Goal: Information Seeking & Learning: Learn about a topic

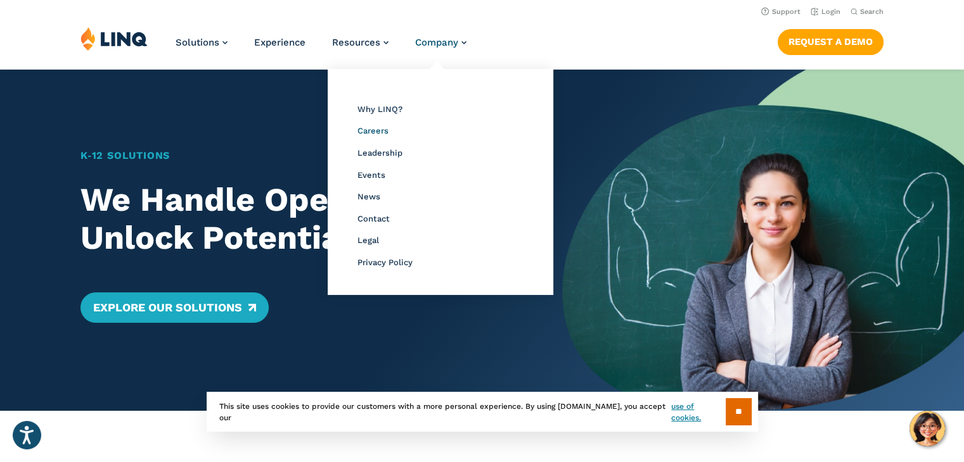
click at [372, 130] on span "Careers" at bounding box center [372, 131] width 31 height 10
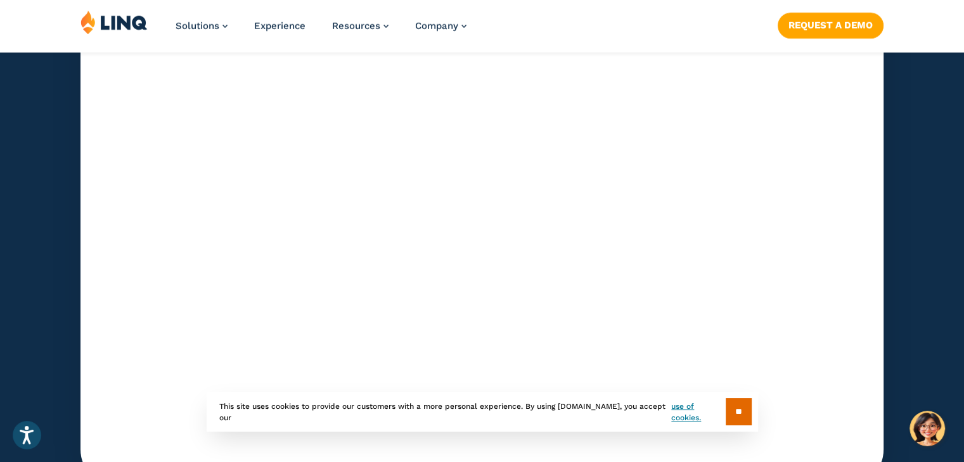
scroll to position [4054, 0]
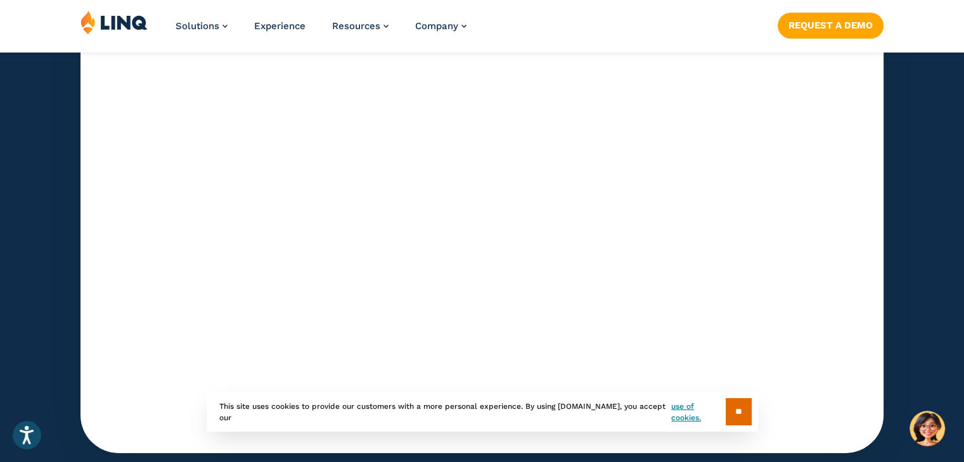
scroll to position [4070, 0]
